Goal: Task Accomplishment & Management: Use online tool/utility

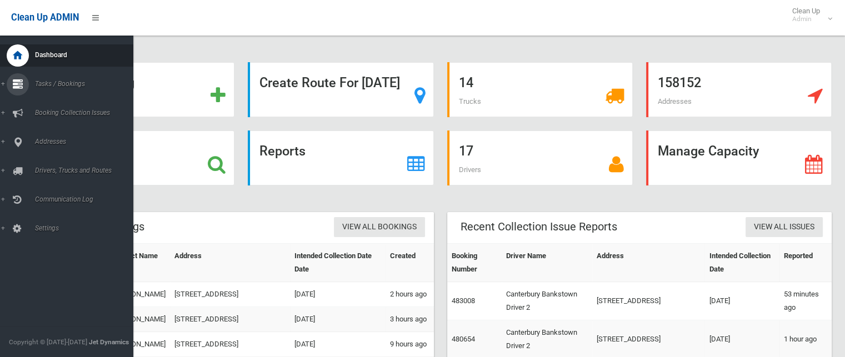
click at [4, 83] on link "Tasks / Bookings" at bounding box center [71, 84] width 142 height 22
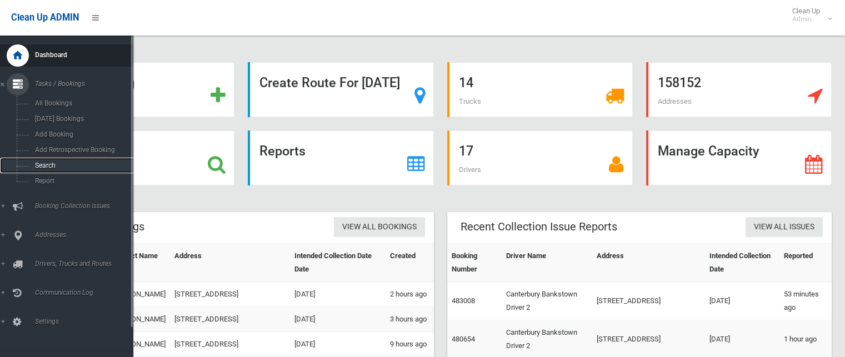
click at [36, 167] on span "Search" at bounding box center [82, 166] width 101 height 8
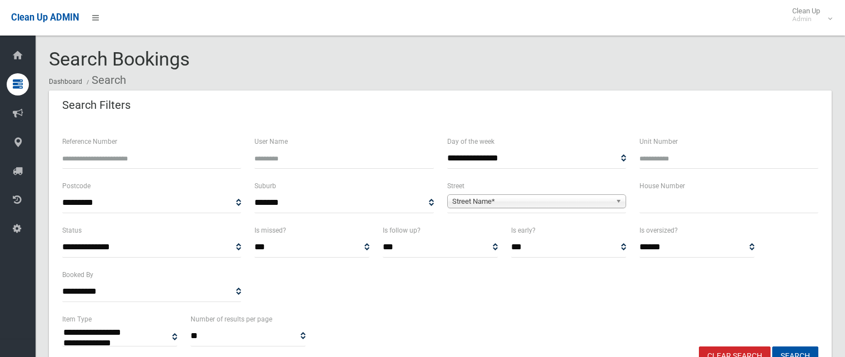
select select
click at [653, 205] on input "text" at bounding box center [728, 203] width 179 height 21
type input "**"
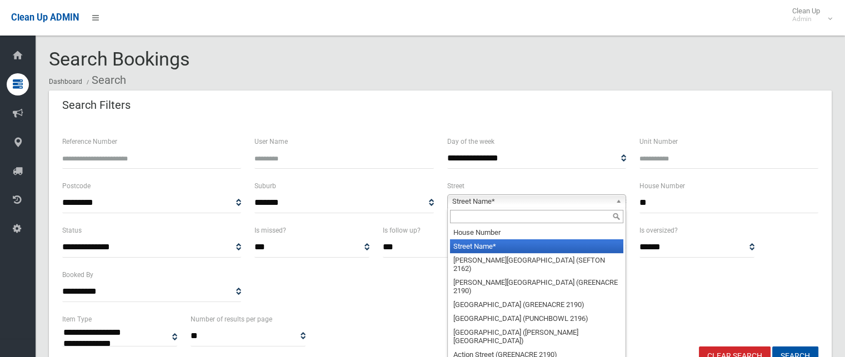
click at [472, 201] on span "Street Name*" at bounding box center [531, 201] width 159 height 13
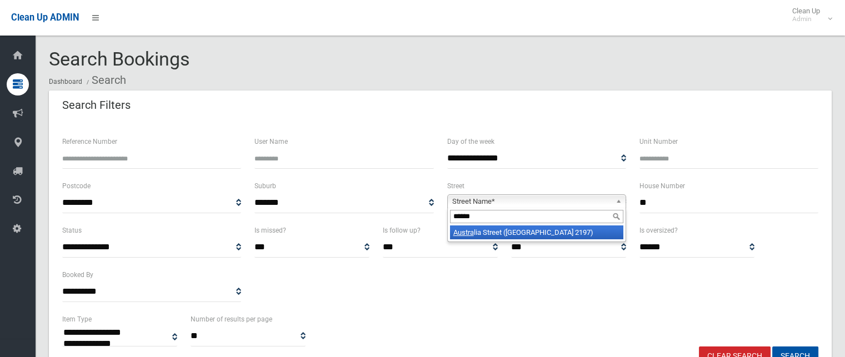
type input "******"
click at [478, 231] on li "Austra lia Street (BASS HILL 2197)" at bounding box center [536, 232] width 173 height 14
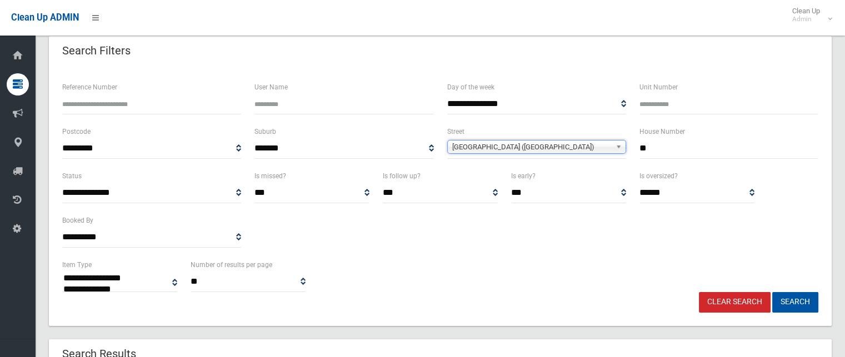
scroll to position [111, 0]
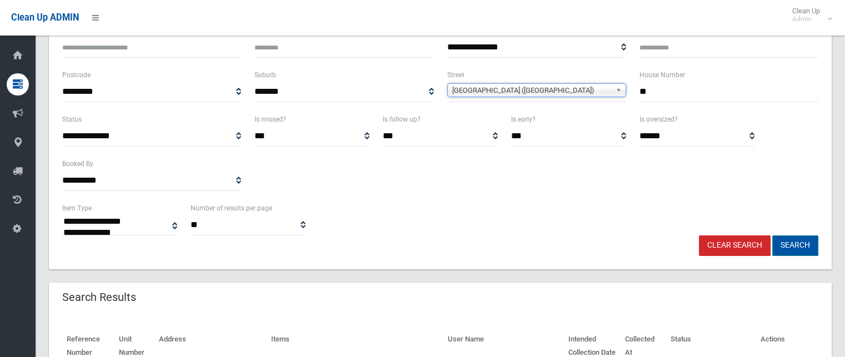
click at [788, 244] on button "Search" at bounding box center [795, 245] width 46 height 21
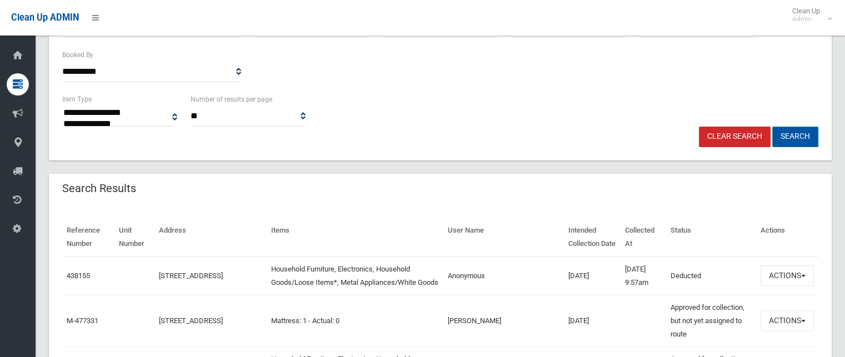
scroll to position [222, 0]
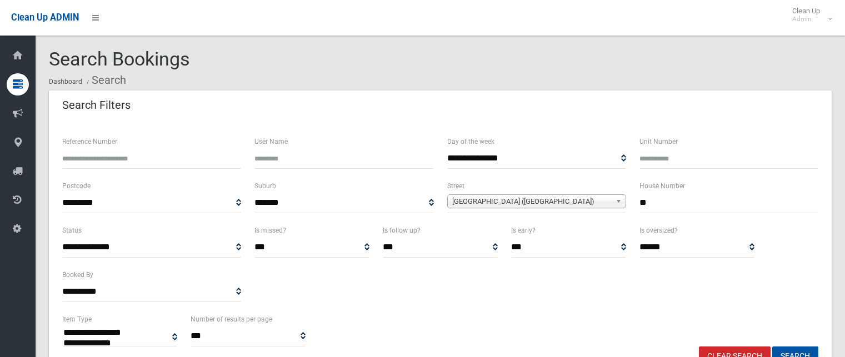
select select
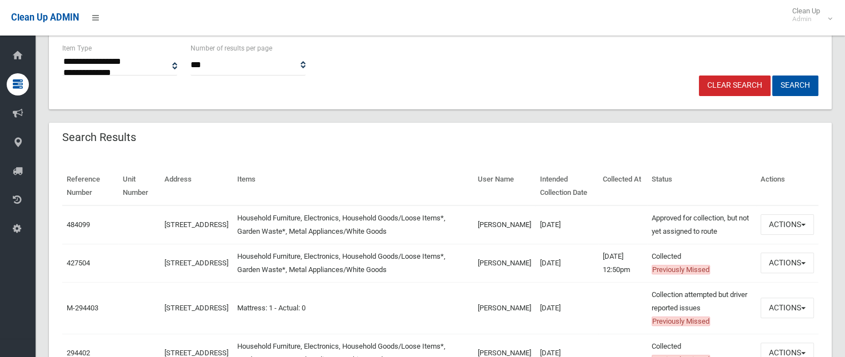
scroll to position [278, 0]
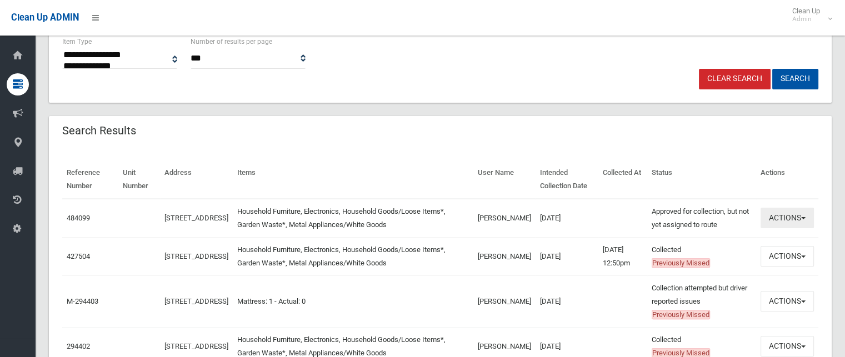
click at [803, 218] on span "button" at bounding box center [803, 218] width 4 height 2
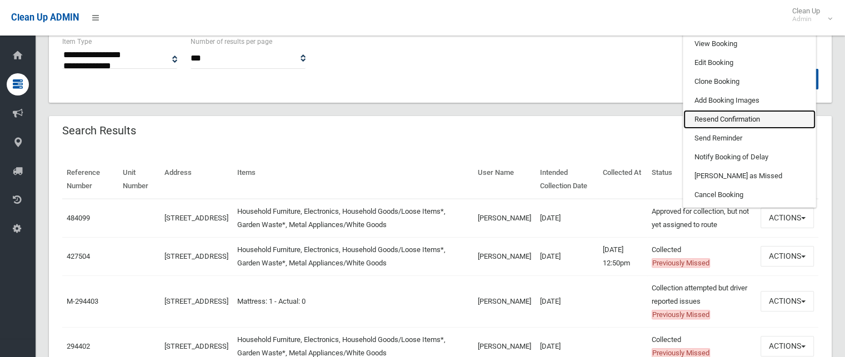
click at [724, 119] on link "Resend Confirmation" at bounding box center [749, 119] width 132 height 19
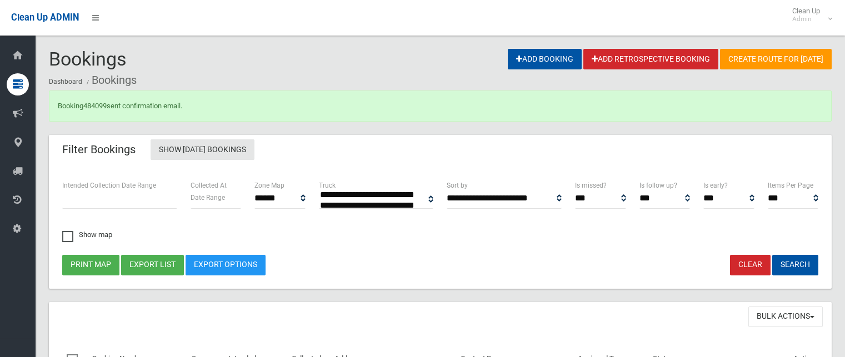
select select
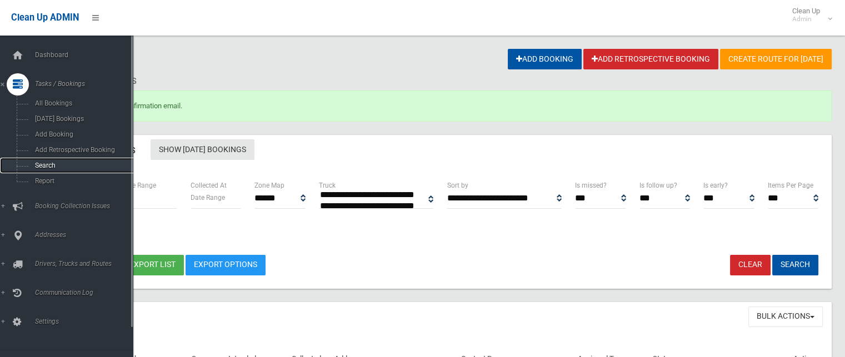
click at [47, 168] on span "Search" at bounding box center [82, 166] width 101 height 8
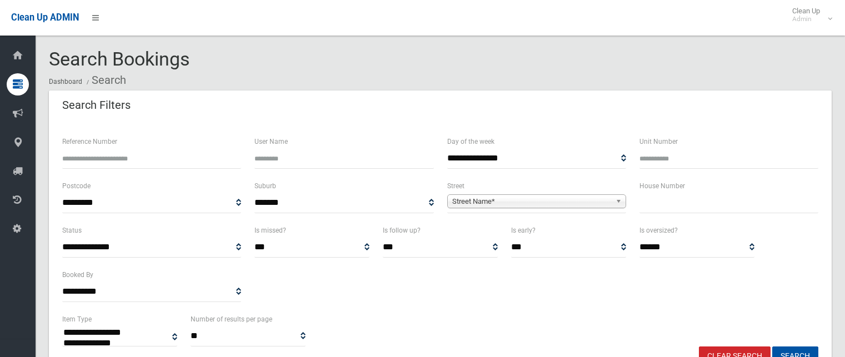
select select
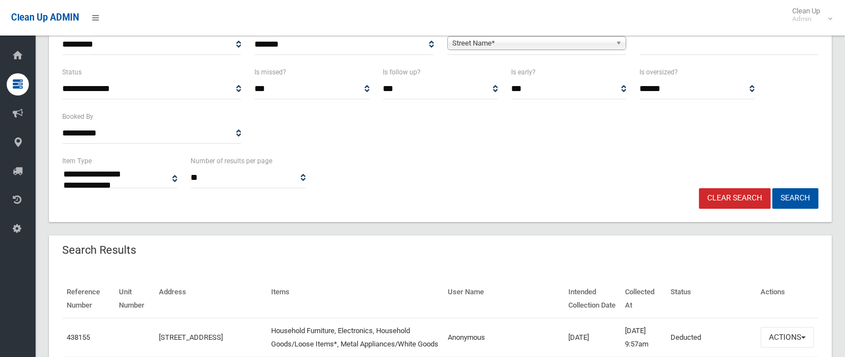
scroll to position [222, 0]
